Goal: Find specific page/section: Find specific page/section

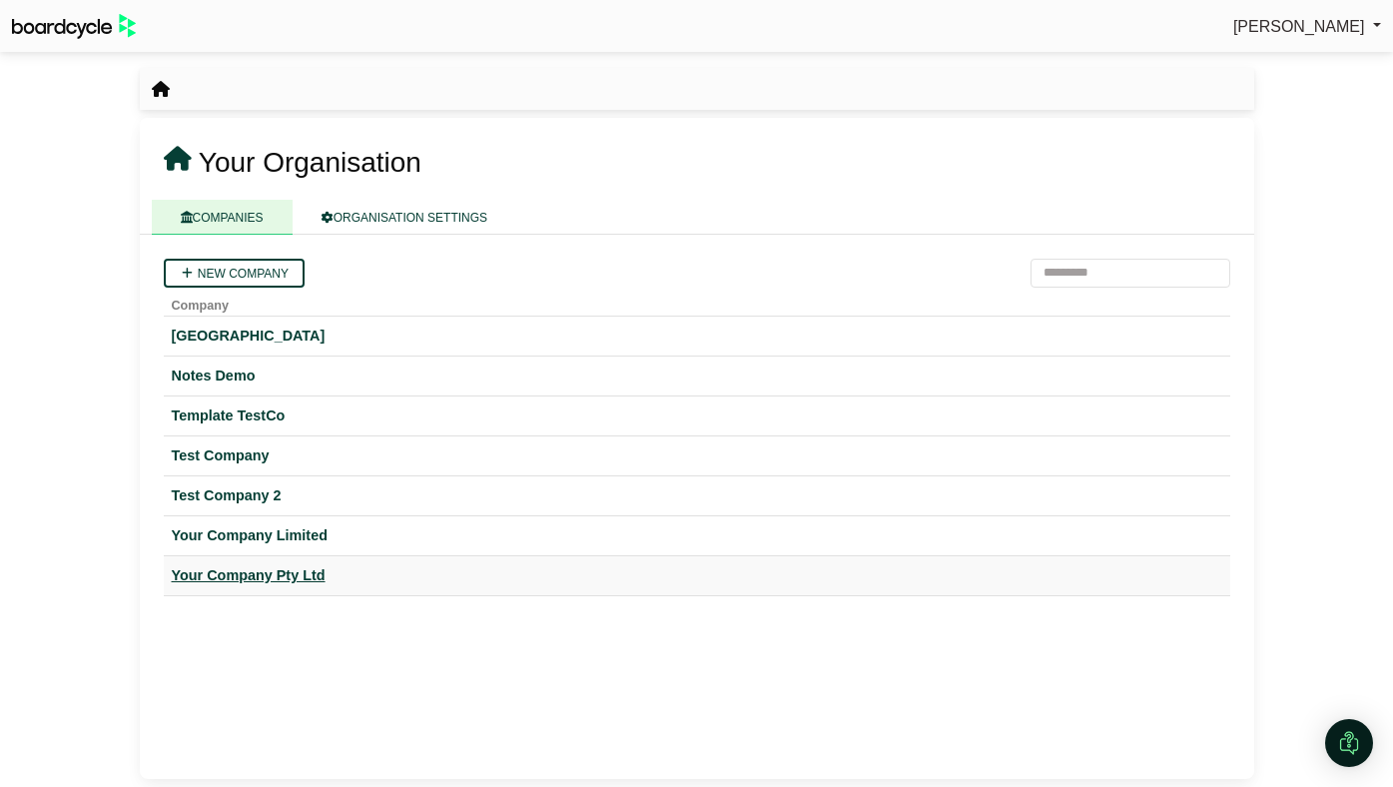
click at [264, 574] on div "Your Company Pty Ltd" at bounding box center [697, 575] width 1051 height 23
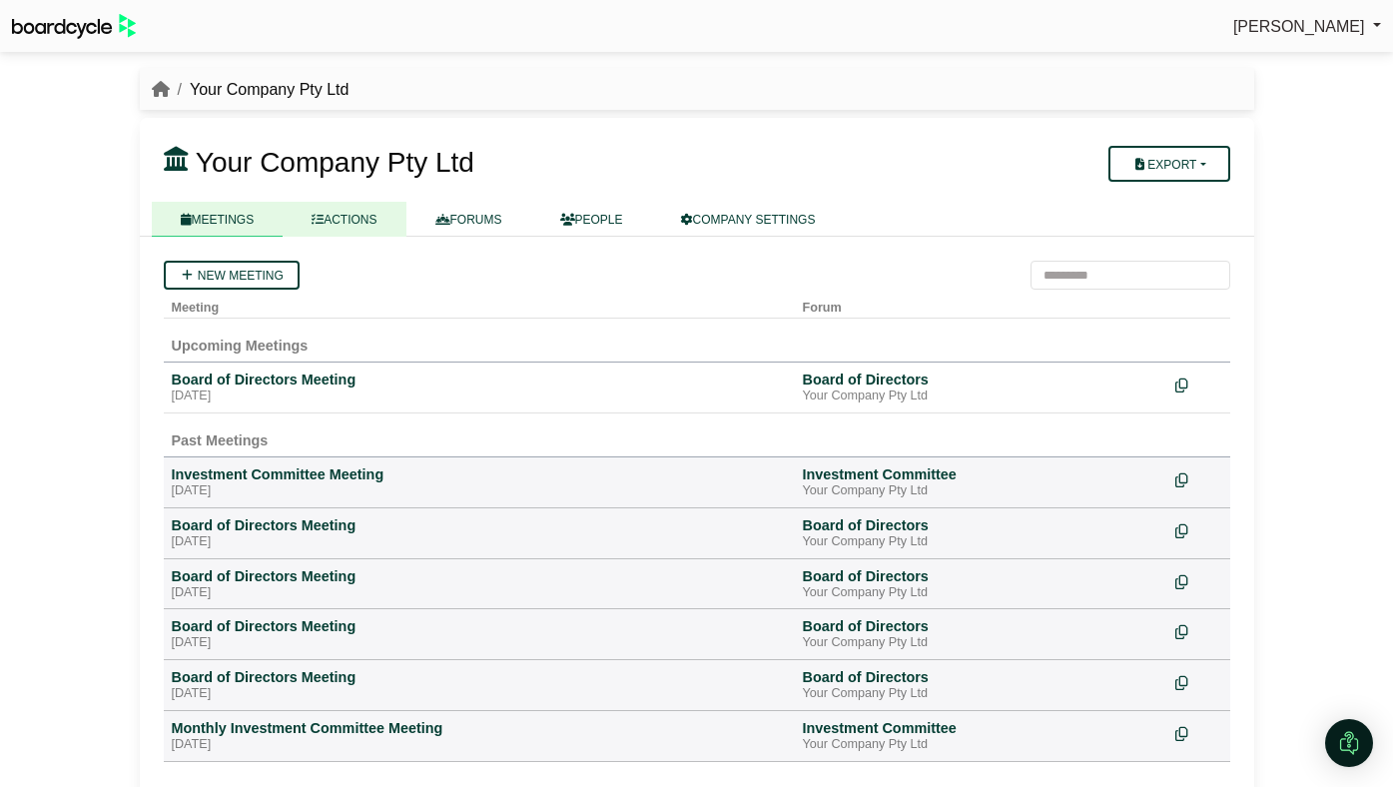
click at [362, 230] on link "ACTIONS" at bounding box center [344, 219] width 123 height 35
